Goal: Information Seeking & Learning: Learn about a topic

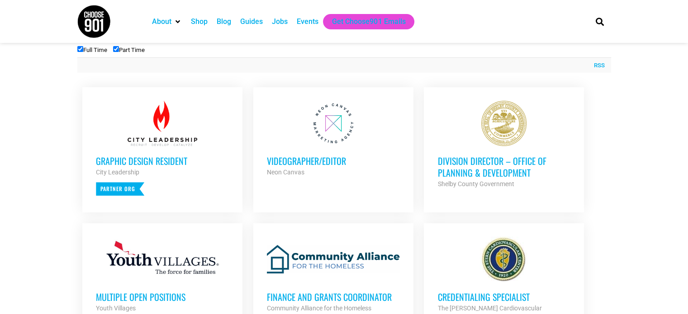
scroll to position [362, 0]
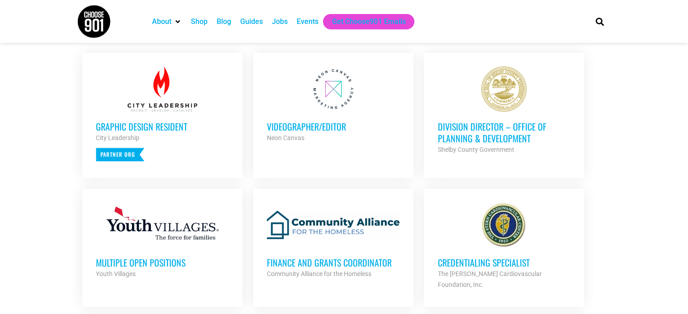
click at [571, 173] on li "Division Director – Office of Planning & Development Shelby County Government P…" at bounding box center [504, 115] width 160 height 125
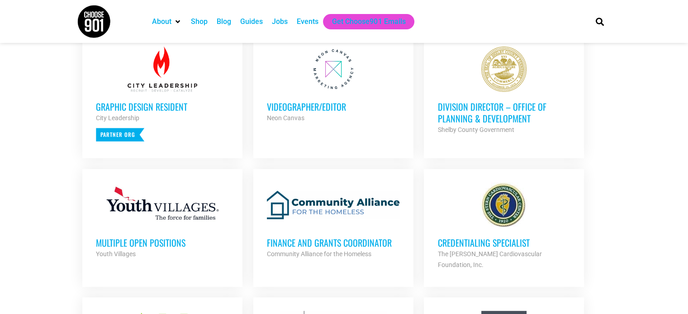
scroll to position [407, 0]
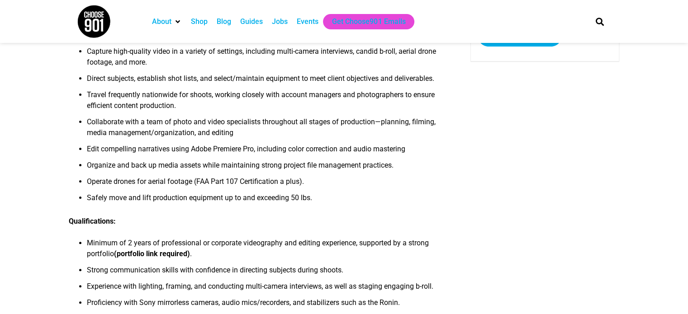
scroll to position [226, 0]
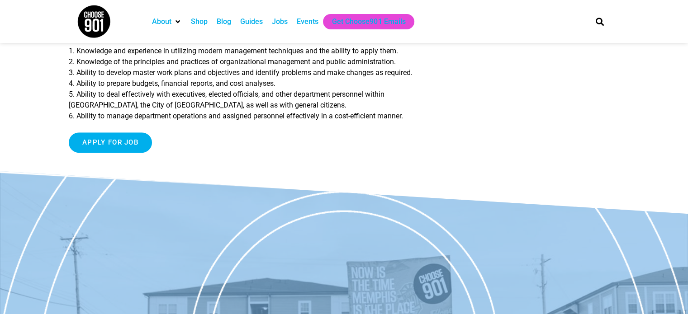
scroll to position [542, 0]
